Goal: Information Seeking & Learning: Learn about a topic

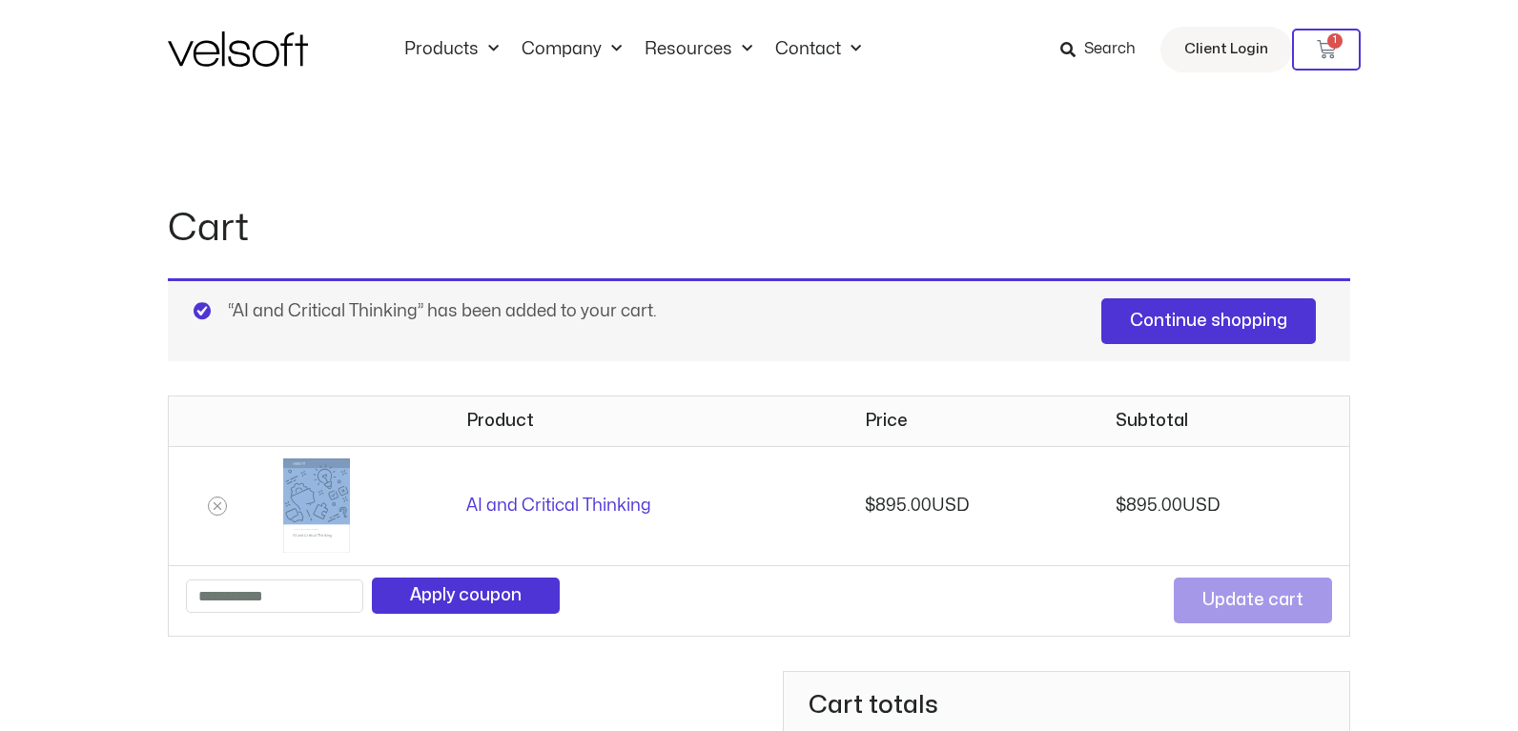
scroll to position [109, 0]
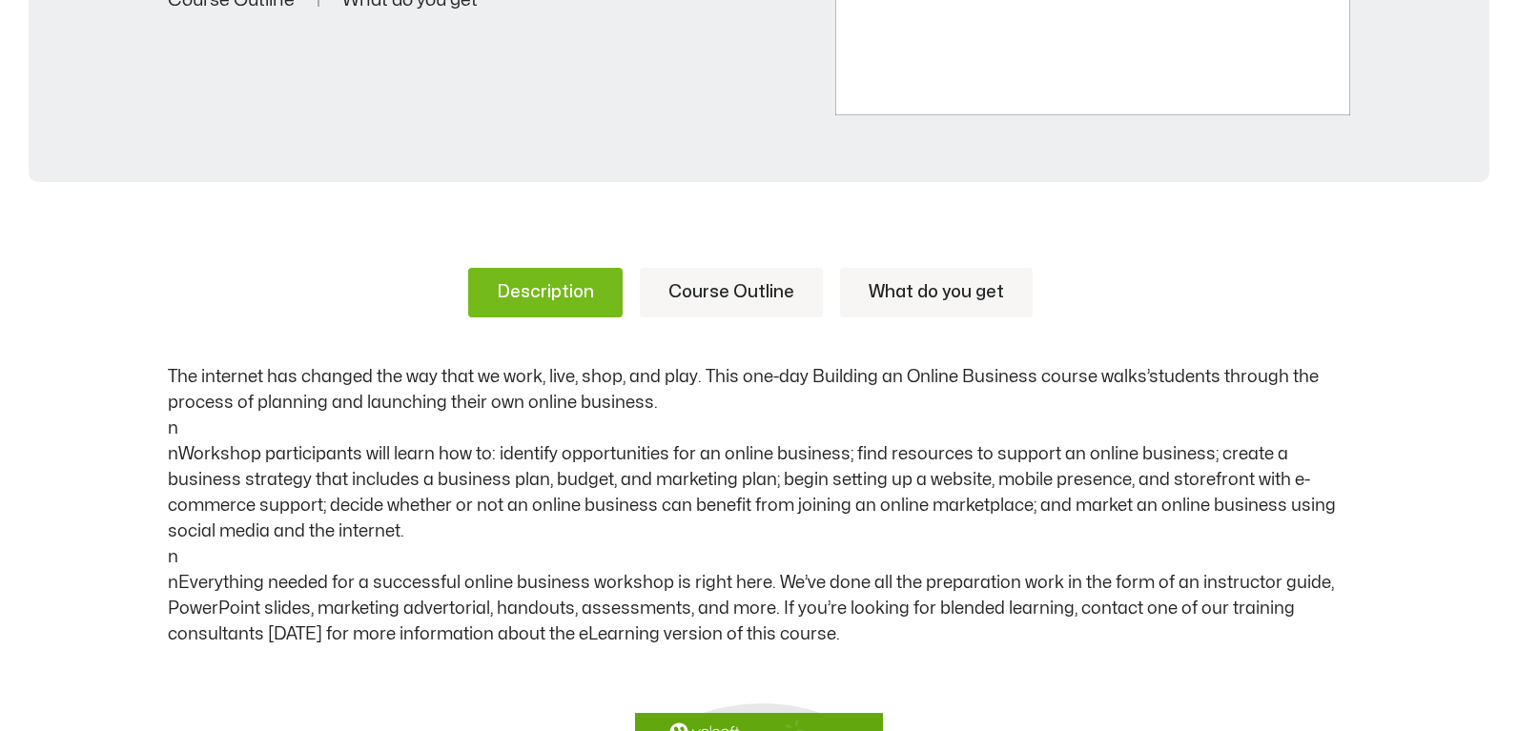
scroll to position [791, 0]
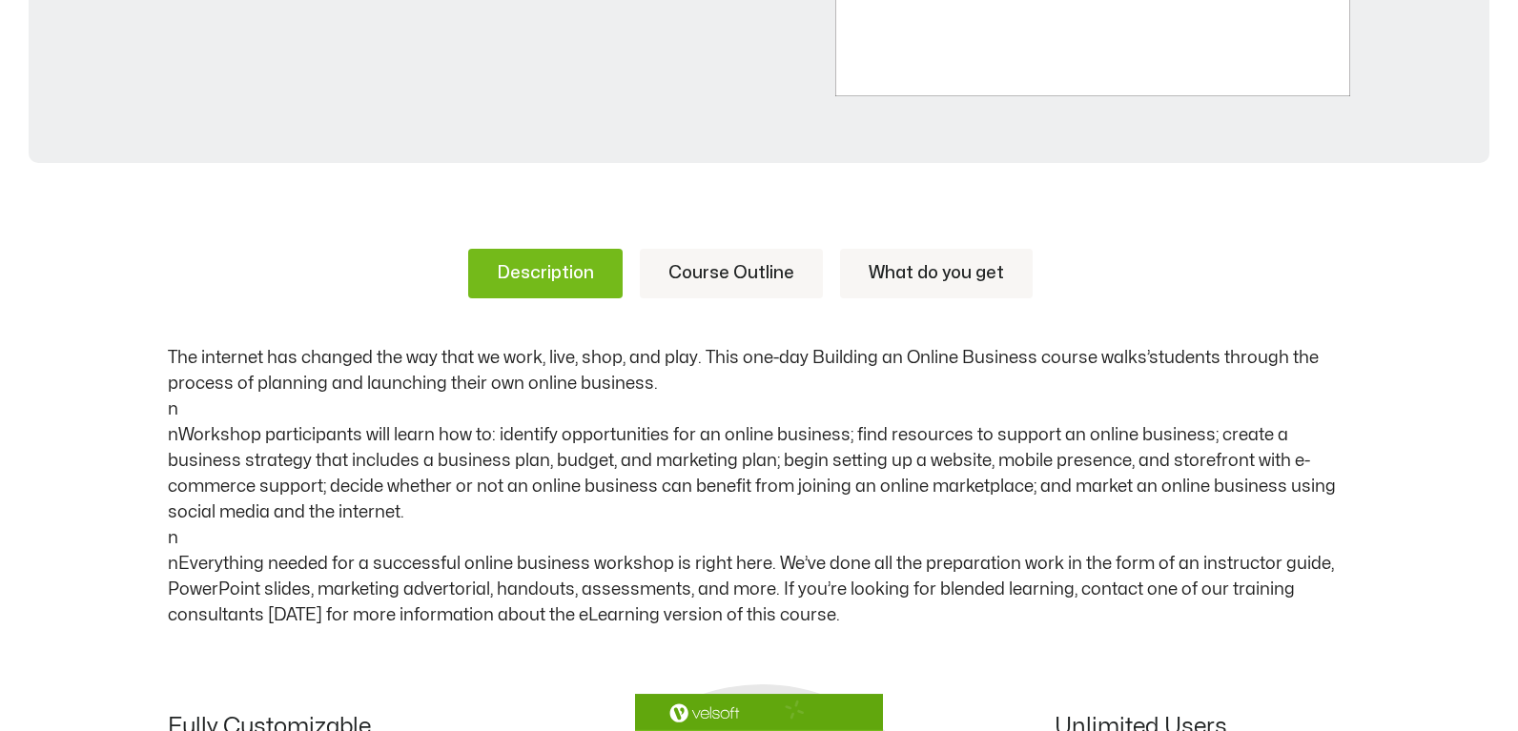
click at [745, 275] on link "Course Outline" at bounding box center [731, 274] width 183 height 50
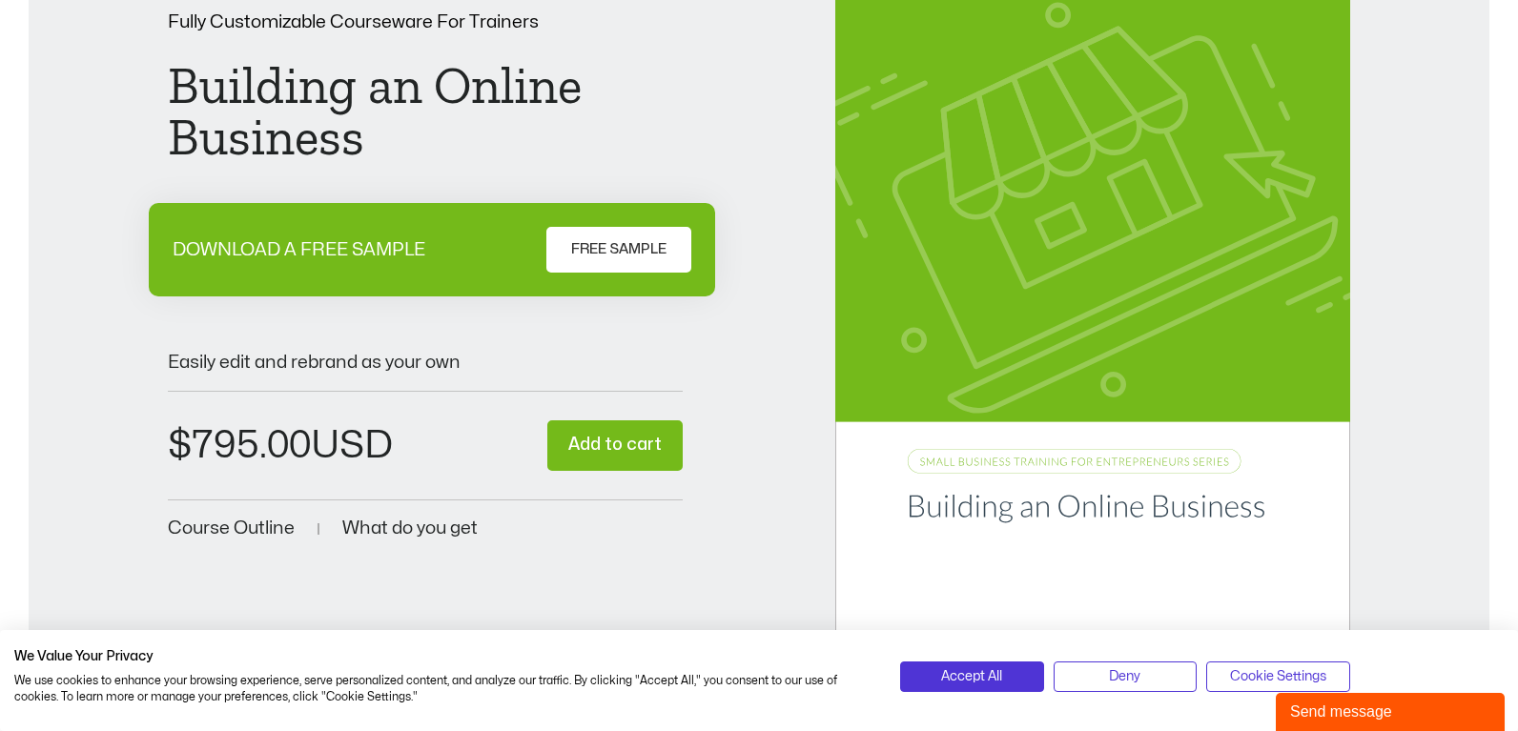
scroll to position [0, 0]
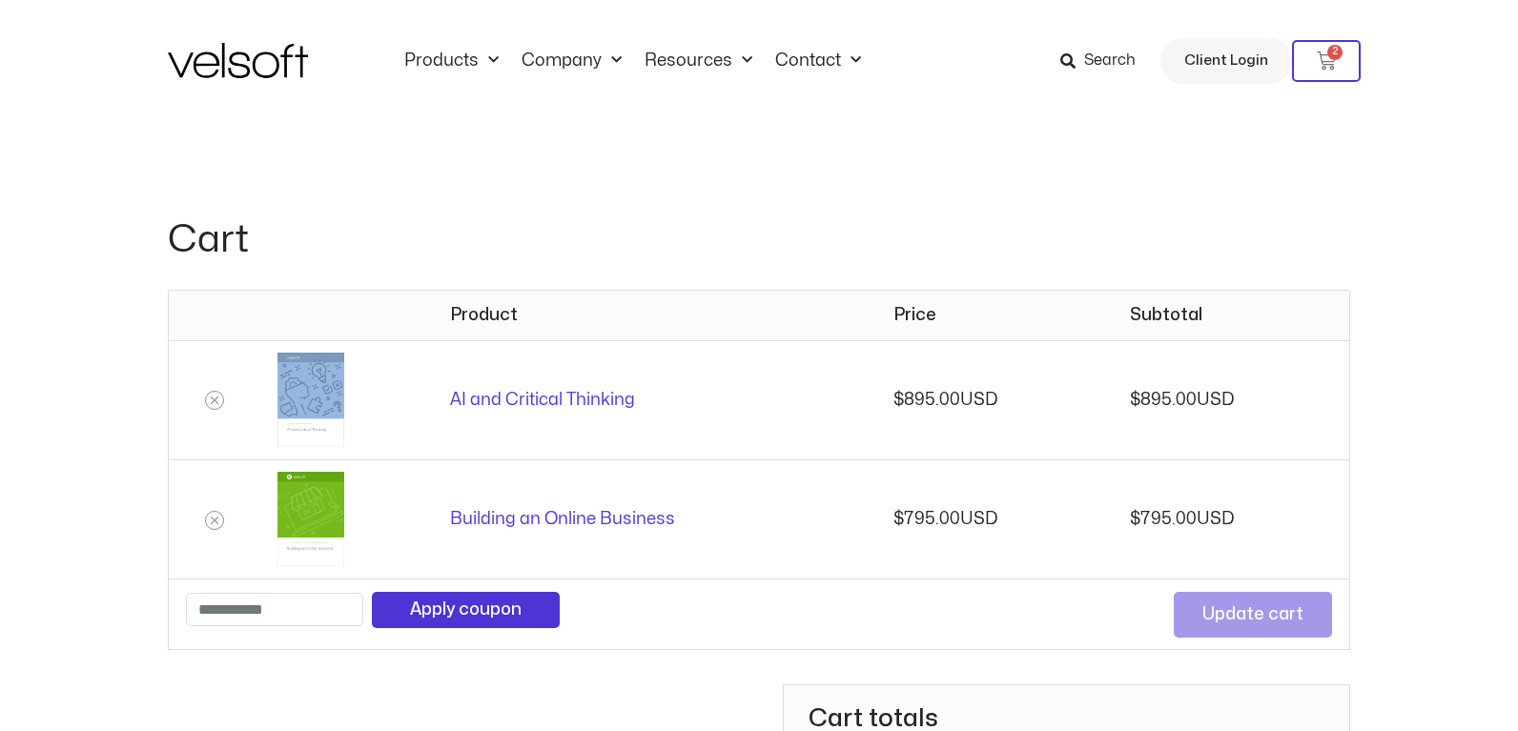
scroll to position [258, 0]
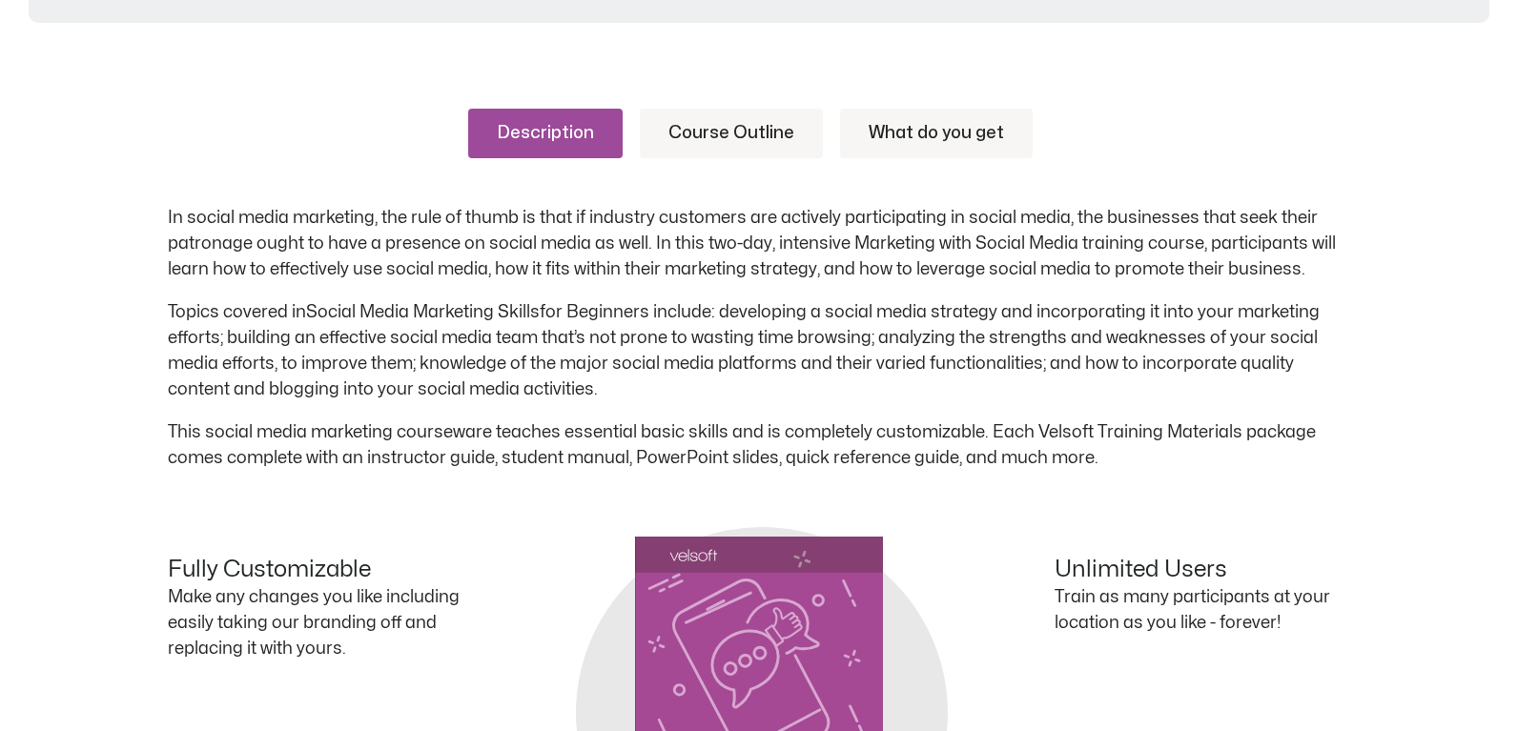
scroll to position [937, 0]
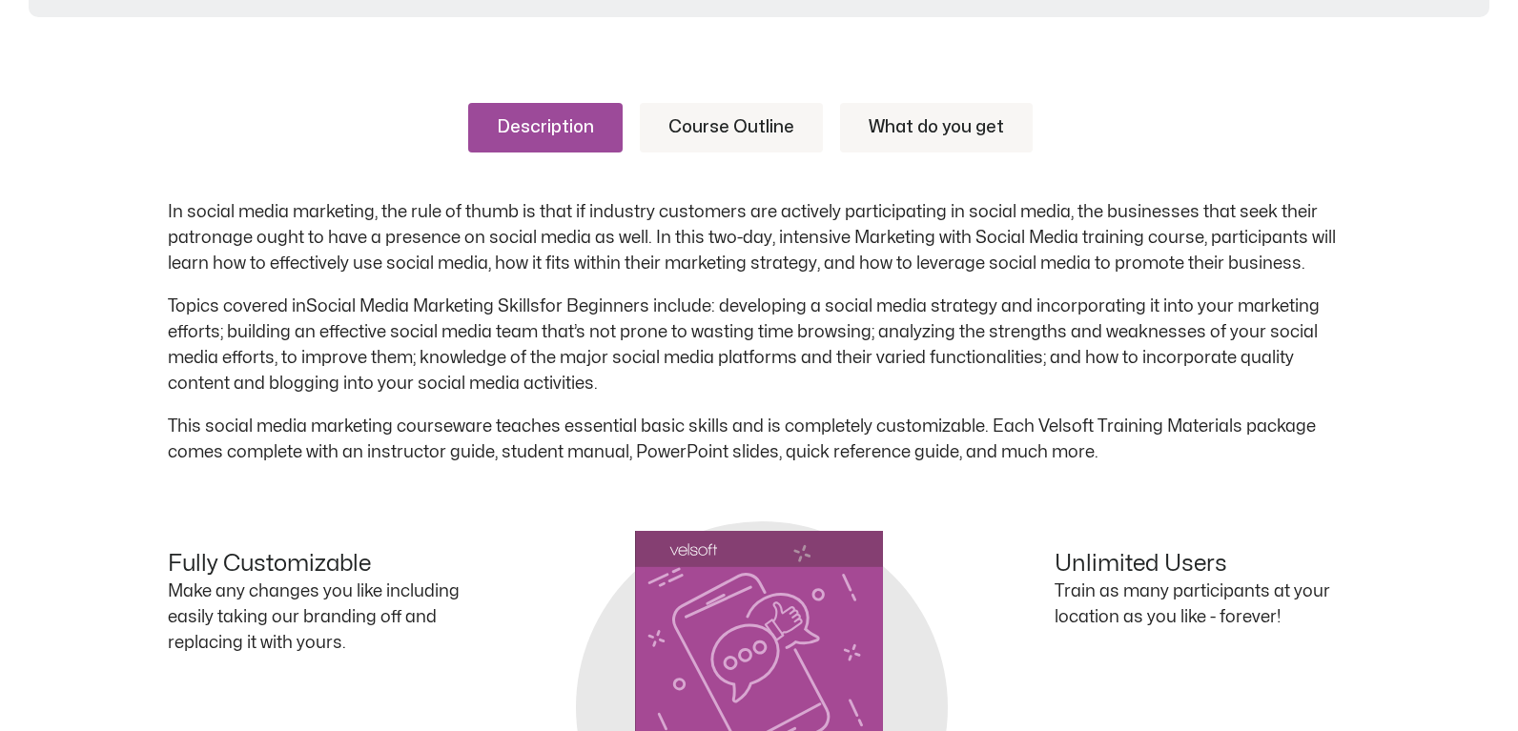
click at [746, 127] on link "Course Outline" at bounding box center [731, 128] width 183 height 50
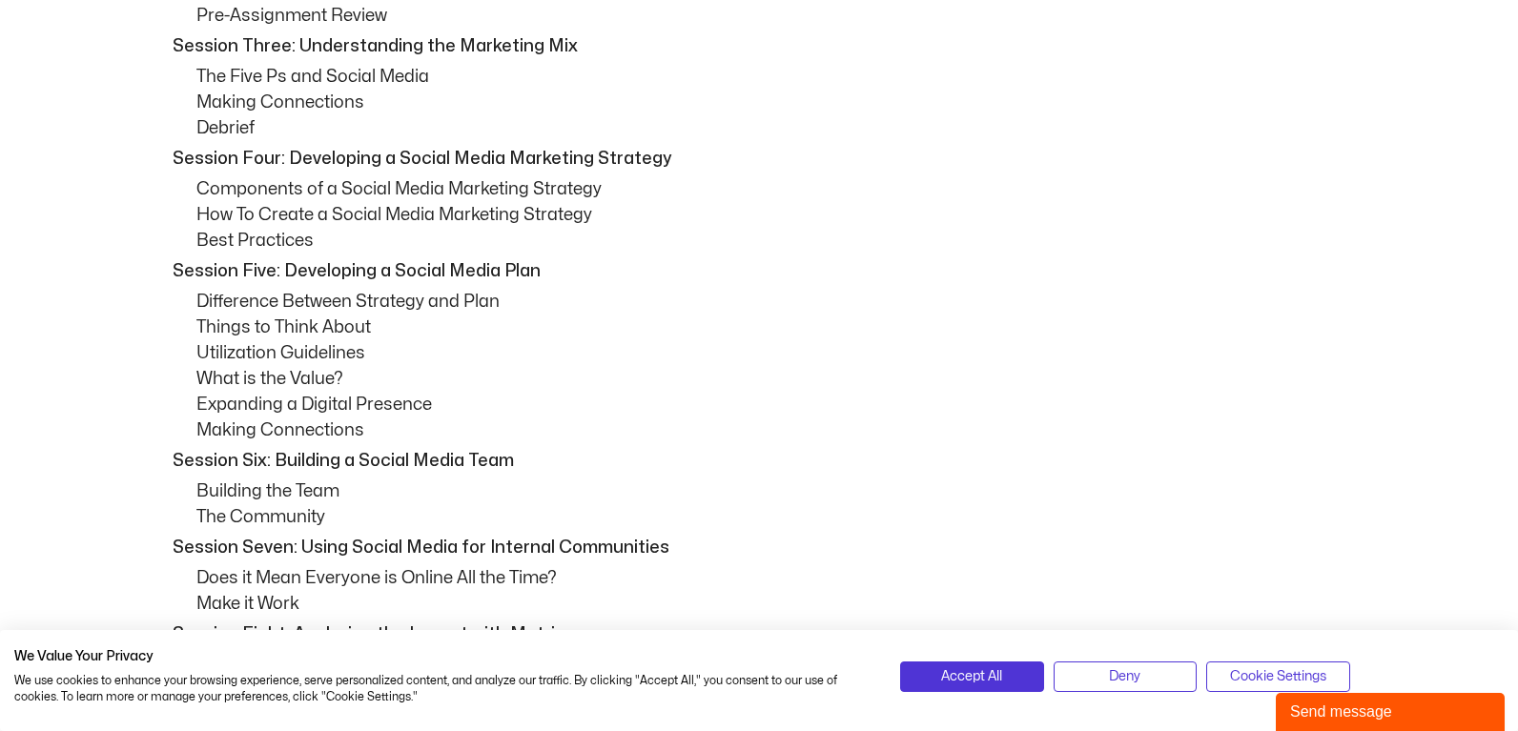
scroll to position [1348, 0]
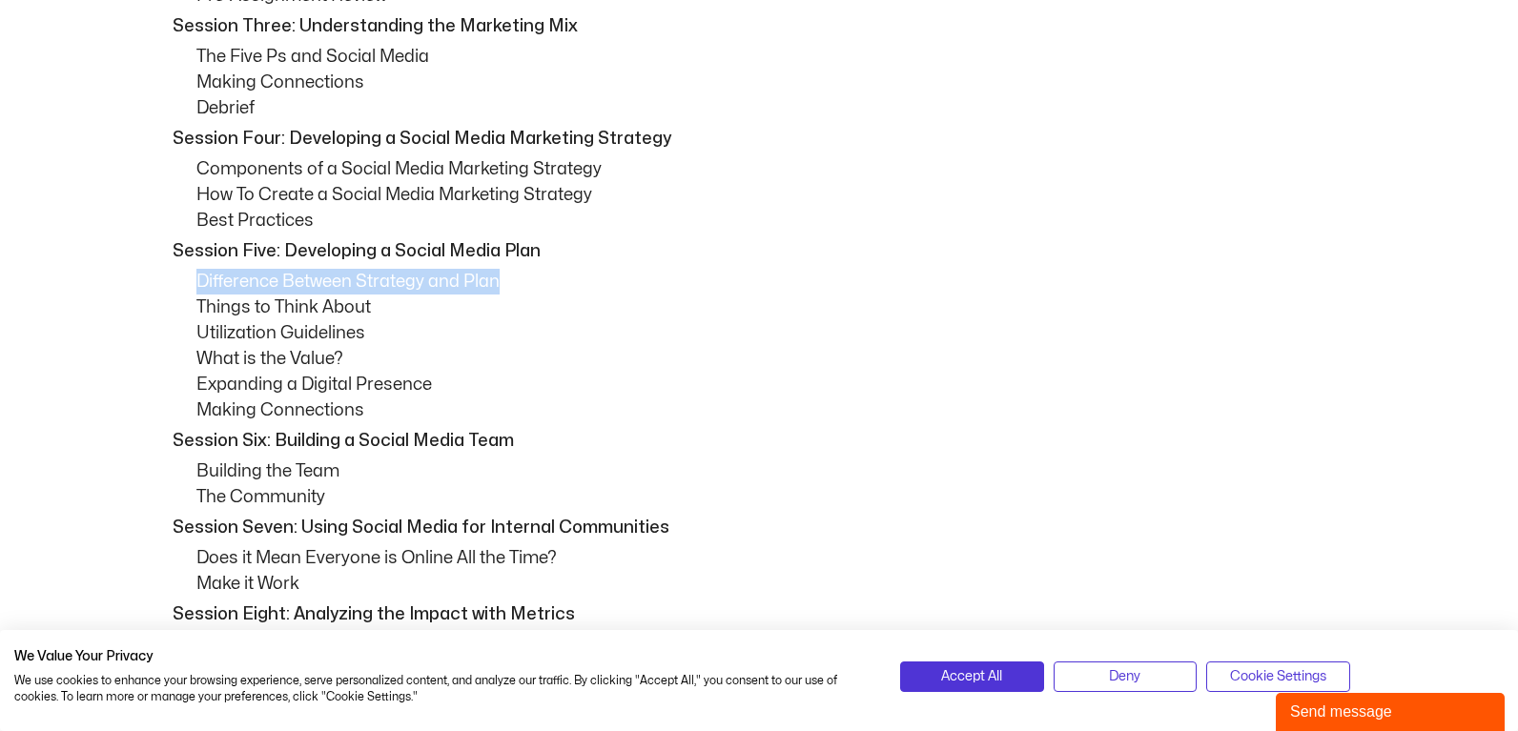
drag, startPoint x: 195, startPoint y: 280, endPoint x: 500, endPoint y: 277, distance: 304.1
click at [500, 277] on p "Difference Between Strategy and Plan" at bounding box center [772, 282] width 1153 height 26
copy p "Difference Between Strategy and Plan"
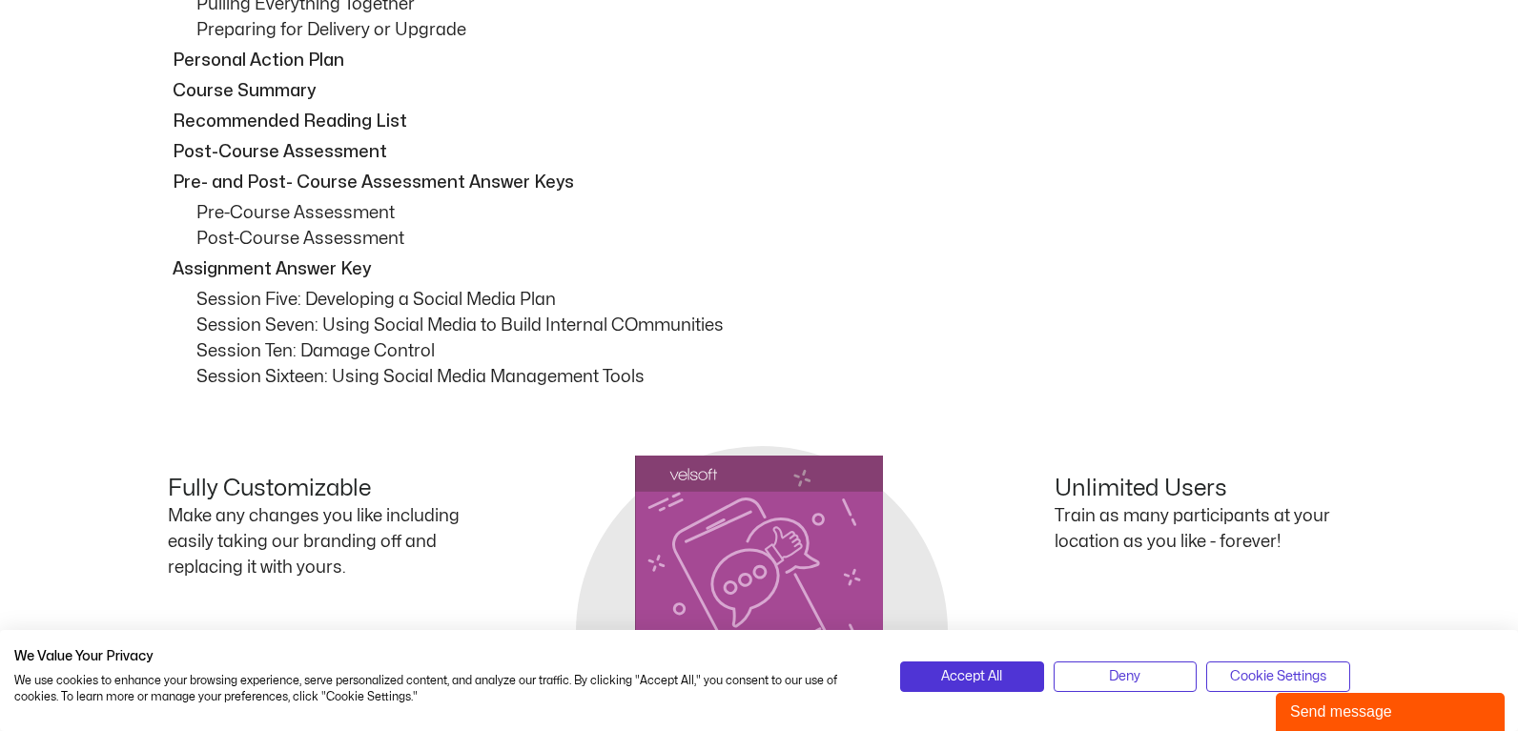
scroll to position [2960, 0]
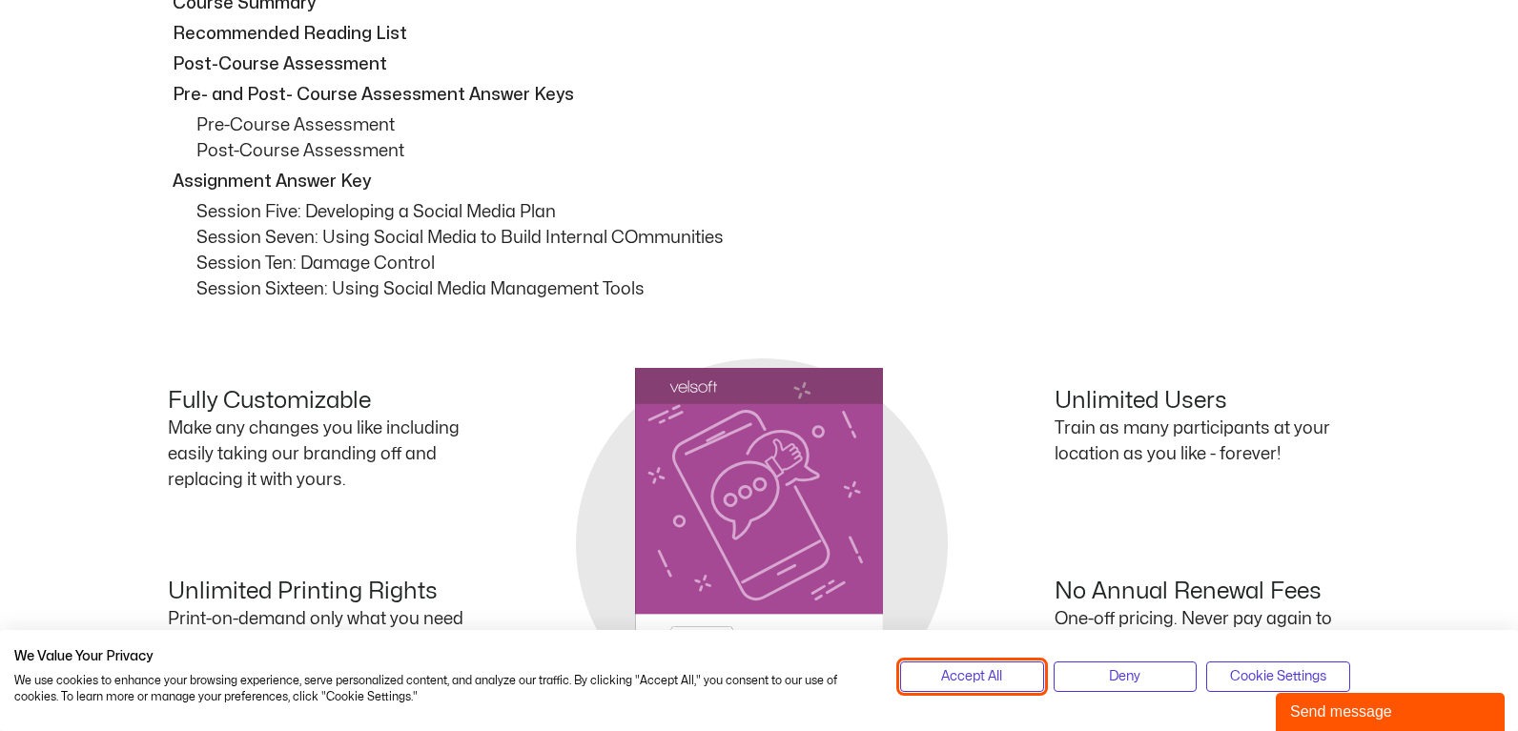
click at [990, 670] on span "Accept All" at bounding box center [971, 676] width 61 height 21
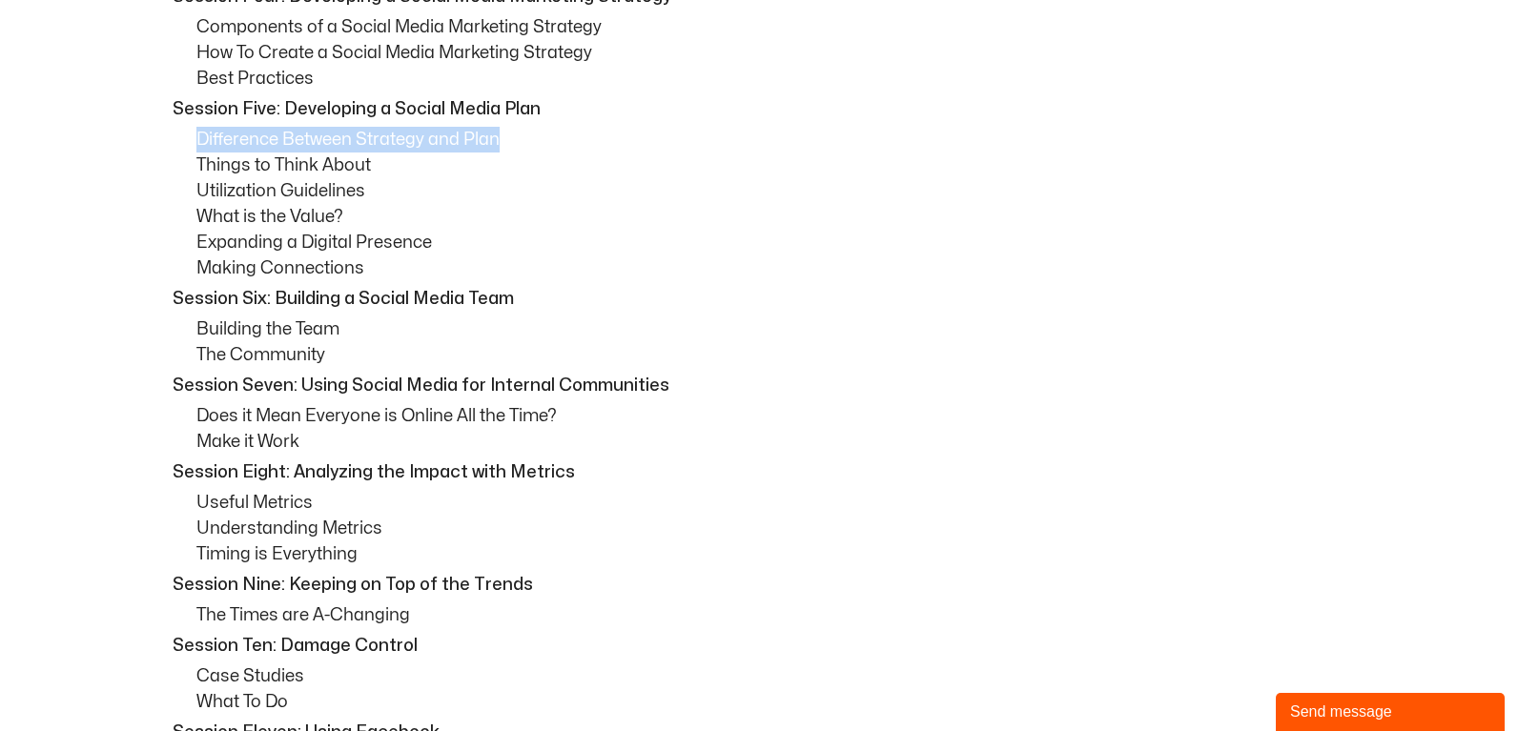
scroll to position [1341, 0]
